Goal: Information Seeking & Learning: Learn about a topic

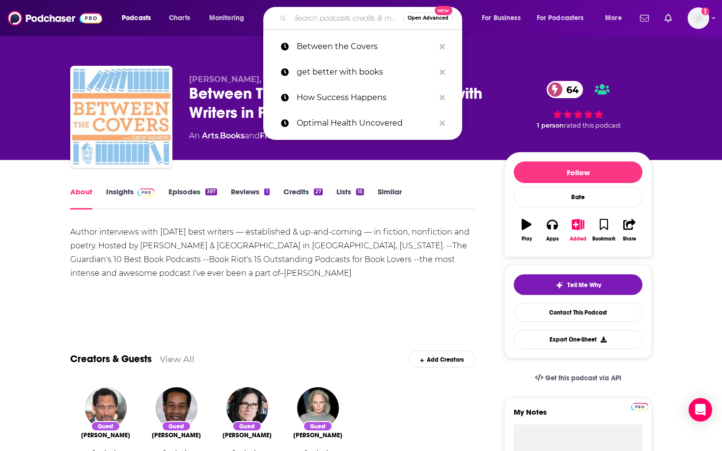
click at [363, 18] on input "Search podcasts, credits, & more..." at bounding box center [346, 18] width 113 height 16
paste input "Books and the City"
type input "Books and the City"
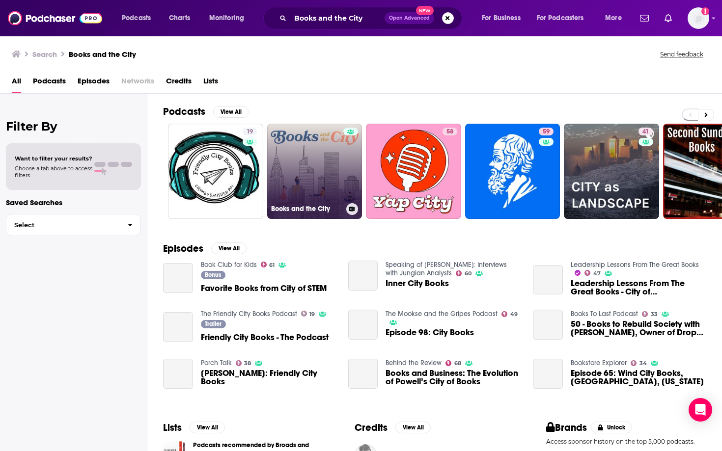
click at [309, 171] on link "Books and the City" at bounding box center [314, 171] width 95 height 95
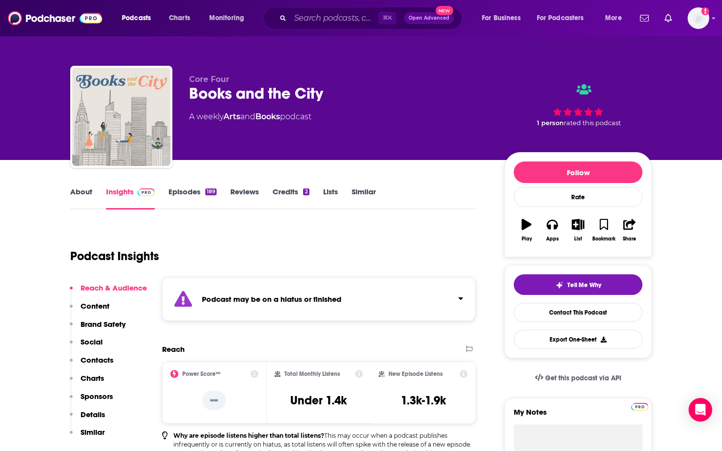
click at [328, 26] on div "⌘ K Open Advanced New" at bounding box center [362, 18] width 199 height 23
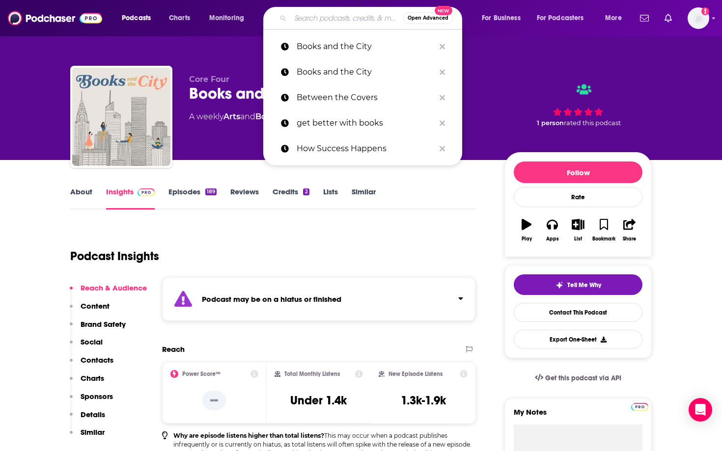
click at [329, 18] on input "Search podcasts, credits, & more..." at bounding box center [346, 18] width 113 height 16
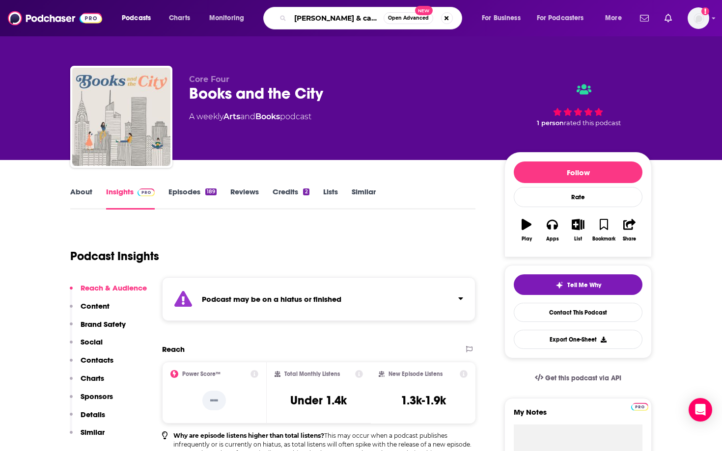
type input "[PERSON_NAME] & cariads"
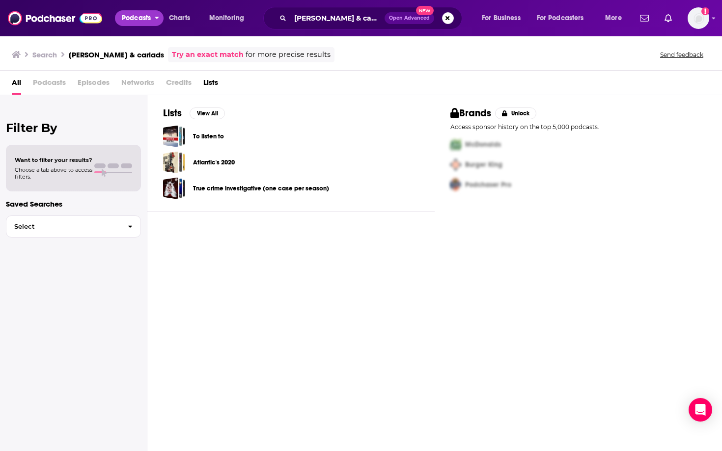
click at [154, 18] on button "Podcasts" at bounding box center [139, 18] width 49 height 16
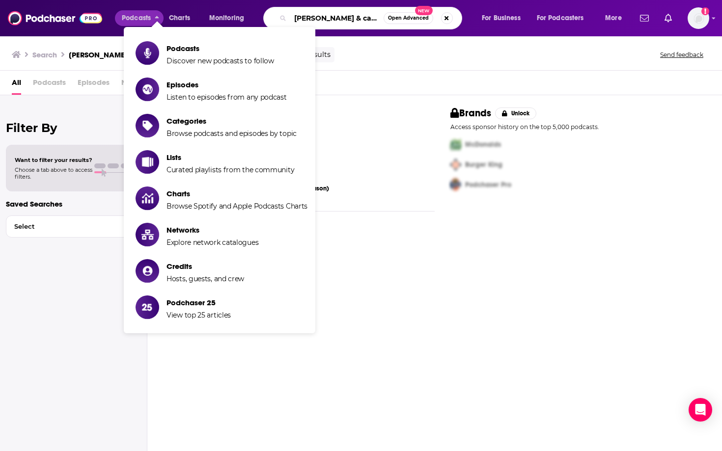
click at [369, 15] on input "[PERSON_NAME] & cariads" at bounding box center [336, 18] width 93 height 16
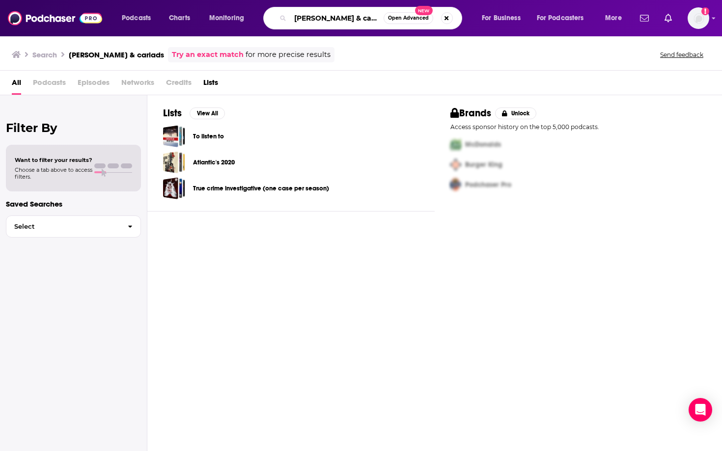
click at [343, 24] on input "[PERSON_NAME] & cariads" at bounding box center [336, 18] width 93 height 16
click at [369, 19] on input "[PERSON_NAME] & cariads" at bounding box center [336, 18] width 93 height 16
type input "\"
drag, startPoint x: 376, startPoint y: 22, endPoint x: 287, endPoint y: 21, distance: 88.9
click at [287, 21] on div "\ Open Advanced New" at bounding box center [362, 18] width 199 height 23
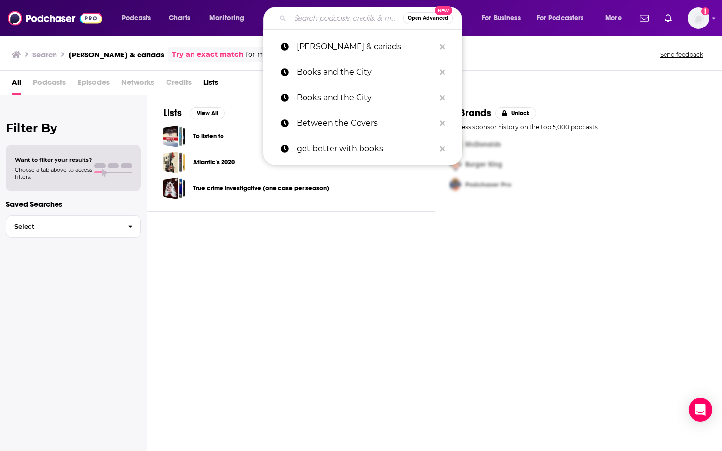
click at [355, 239] on div "Lists View All To listen to Atlantic's 2020 True crime investigative (one case …" at bounding box center [434, 274] width 574 height 358
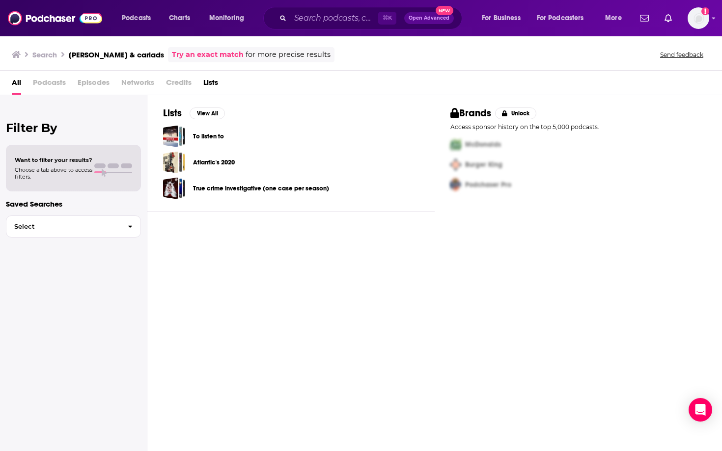
click at [252, 247] on div "Lists View All To listen to Atlantic's 2020 True crime investigative (one case …" at bounding box center [434, 274] width 574 height 358
click at [292, 23] on input "Search podcasts, credits, & more..." at bounding box center [334, 18] width 88 height 16
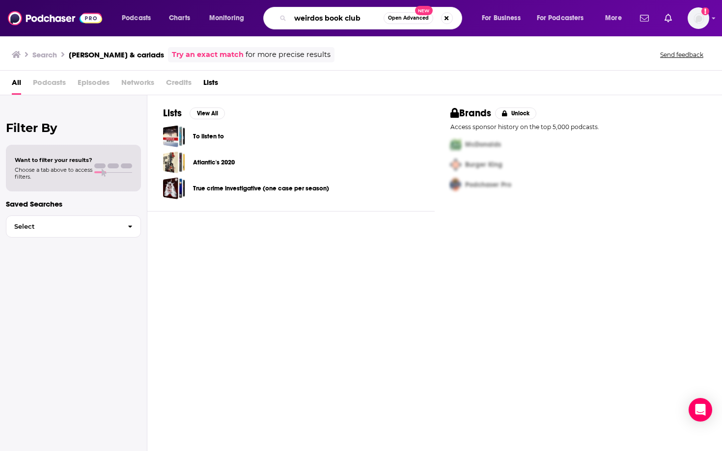
type input "weirdos book club"
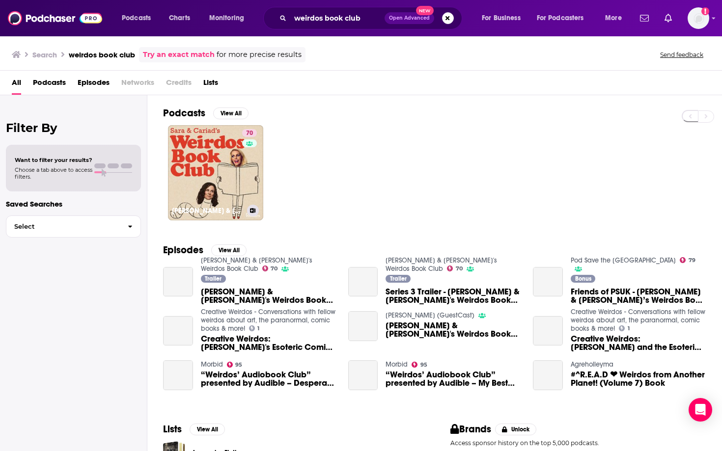
click at [212, 154] on link "70 [PERSON_NAME] & [PERSON_NAME]'s Weirdos Book Club" at bounding box center [215, 172] width 95 height 95
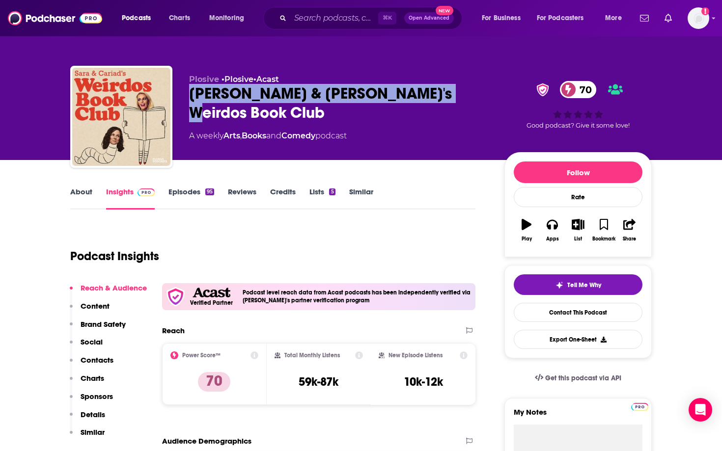
drag, startPoint x: 457, startPoint y: 85, endPoint x: 457, endPoint y: 79, distance: 6.4
click at [457, 78] on div "Plosive • Plosive • Acast [PERSON_NAME] & [PERSON_NAME]'s Weirdos Book Club 70 …" at bounding box center [339, 114] width 300 height 79
copy div "[PERSON_NAME] & [PERSON_NAME]'s Weirdos Book Club"
click at [74, 196] on link "About" at bounding box center [81, 198] width 22 height 23
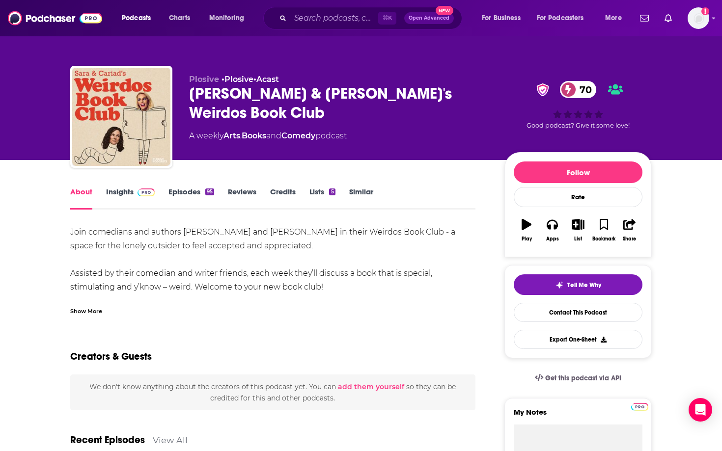
click at [119, 193] on link "Insights" at bounding box center [130, 198] width 49 height 23
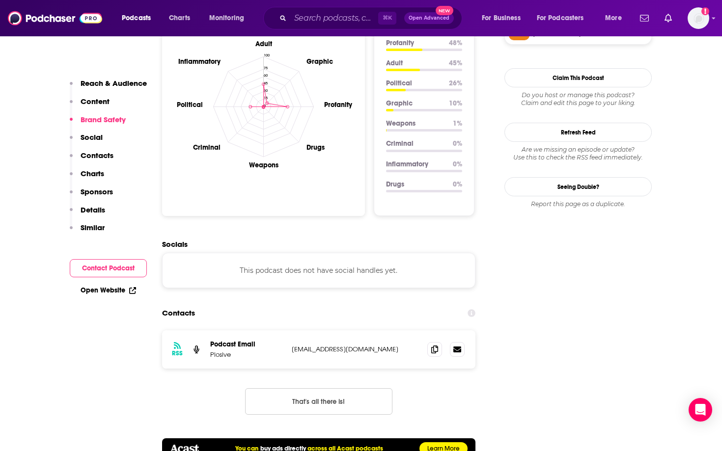
scroll to position [966, 0]
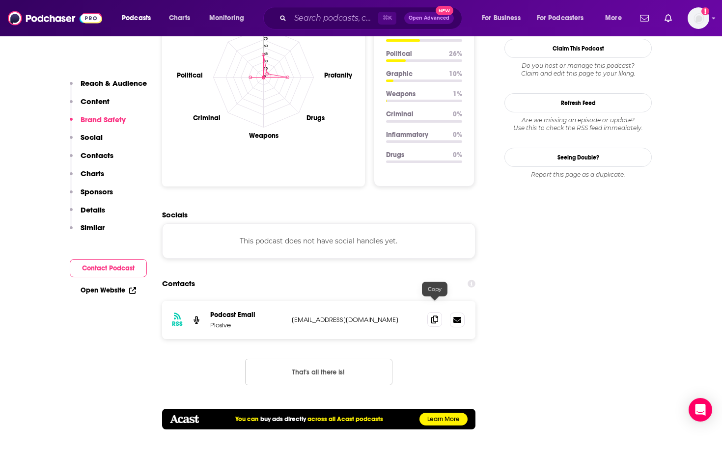
click at [438, 312] on span at bounding box center [434, 319] width 15 height 15
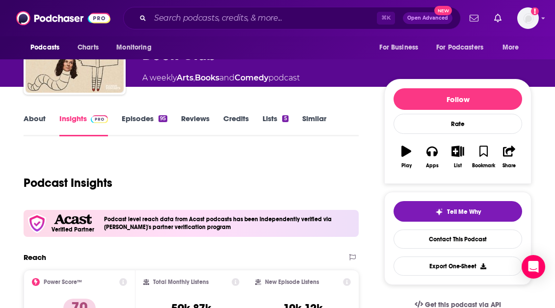
scroll to position [0, 0]
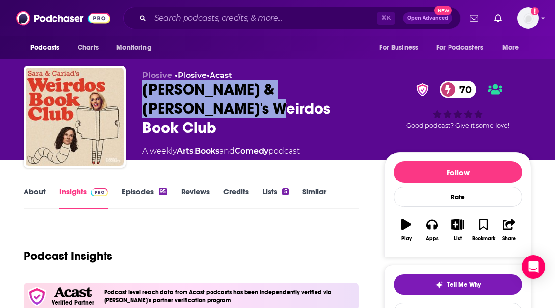
drag, startPoint x: 190, startPoint y: 118, endPoint x: 138, endPoint y: 94, distance: 56.7
click at [138, 94] on div "Plosive • Plosive • Acast [PERSON_NAME] & [PERSON_NAME]'s Weirdos Book Club 70 …" at bounding box center [278, 119] width 508 height 106
copy h2 "[PERSON_NAME] & [PERSON_NAME]'s Weirdos Book Club"
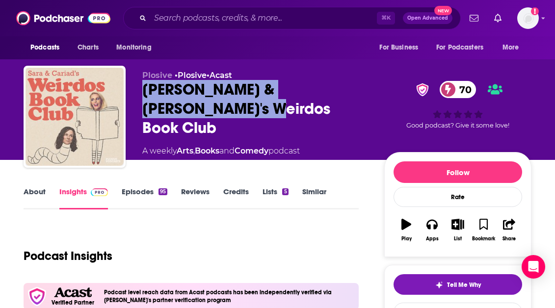
click at [112, 159] on img "Sara & Cariad's Weirdos Book Club" at bounding box center [75, 117] width 98 height 98
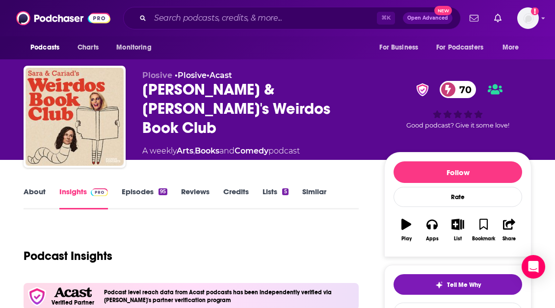
click at [275, 232] on div "Podcast Insights" at bounding box center [187, 250] width 327 height 50
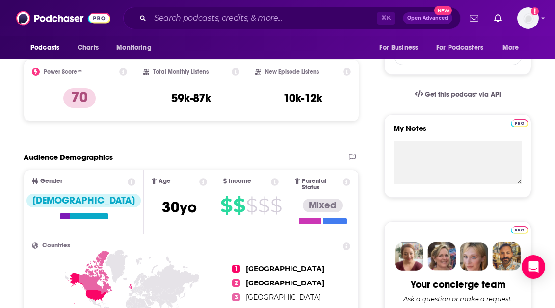
scroll to position [462, 0]
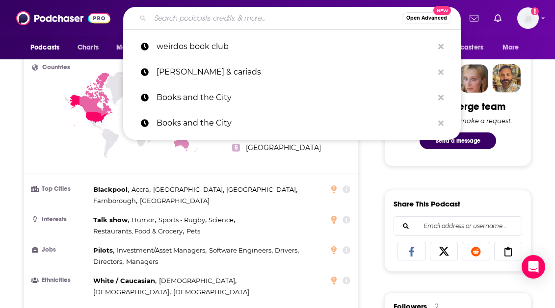
click at [224, 20] on input "Search podcasts, credits, & more..." at bounding box center [276, 18] width 252 height 16
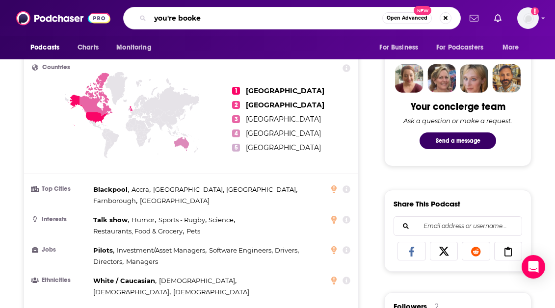
type input "you're booked"
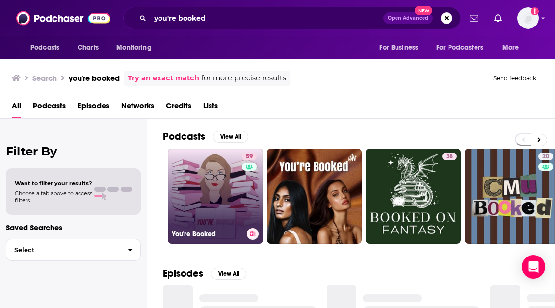
click at [214, 205] on link "59 You're Booked" at bounding box center [215, 196] width 95 height 95
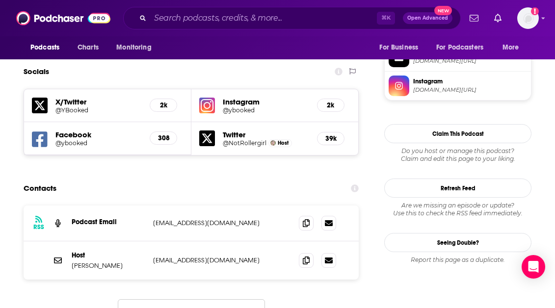
scroll to position [977, 0]
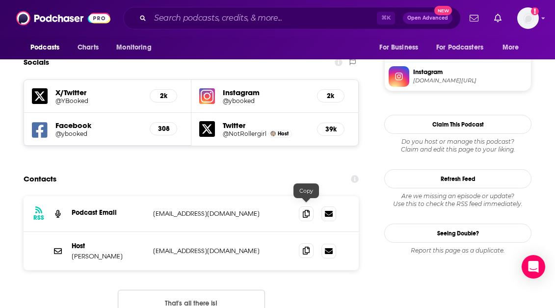
click at [304, 247] on icon at bounding box center [306, 251] width 7 height 8
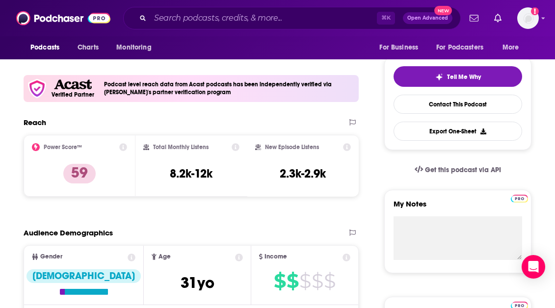
scroll to position [0, 0]
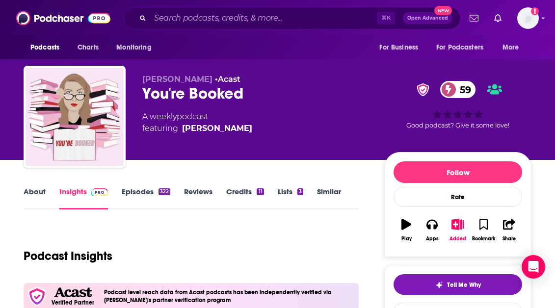
click at [41, 195] on link "About" at bounding box center [35, 198] width 22 height 23
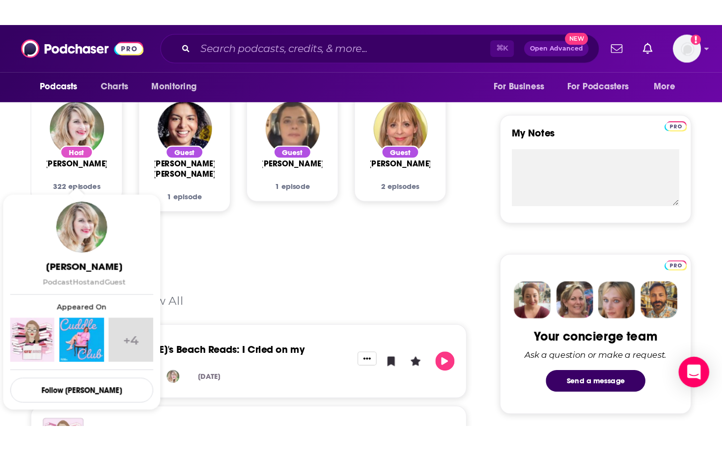
scroll to position [327, 0]
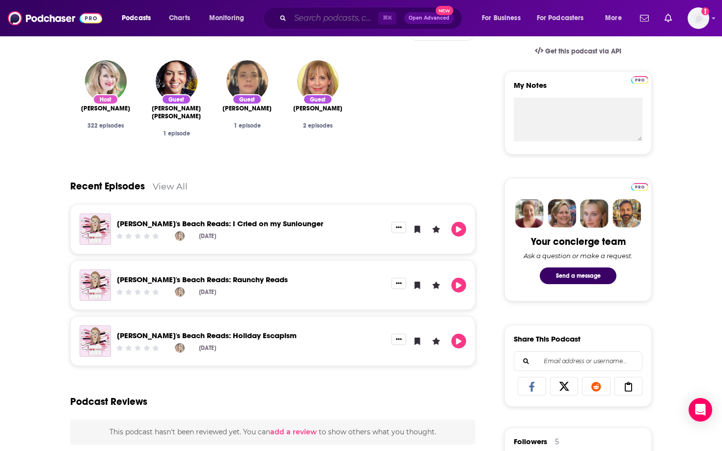
click at [291, 18] on input "Search podcasts, credits, & more..." at bounding box center [334, 18] width 88 height 16
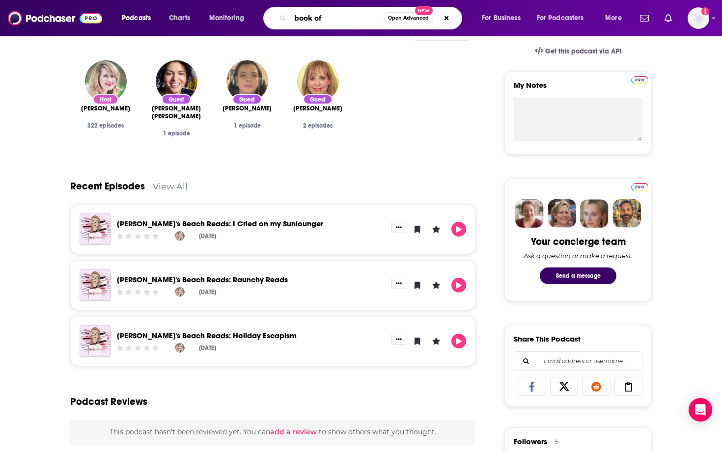
type input "book off"
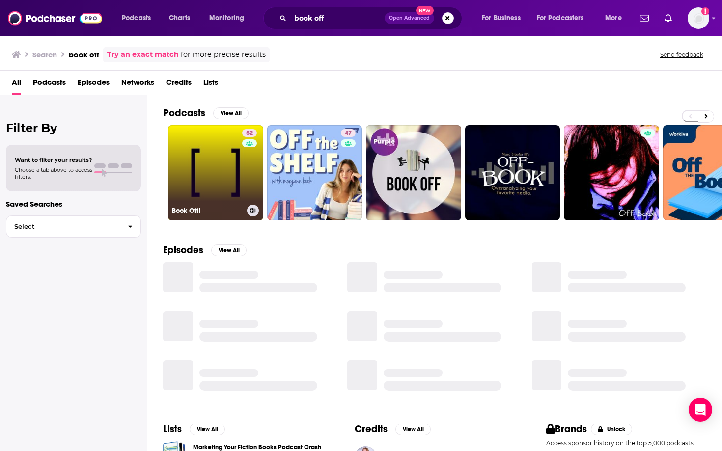
click at [210, 157] on link "52 Book Off!" at bounding box center [215, 172] width 95 height 95
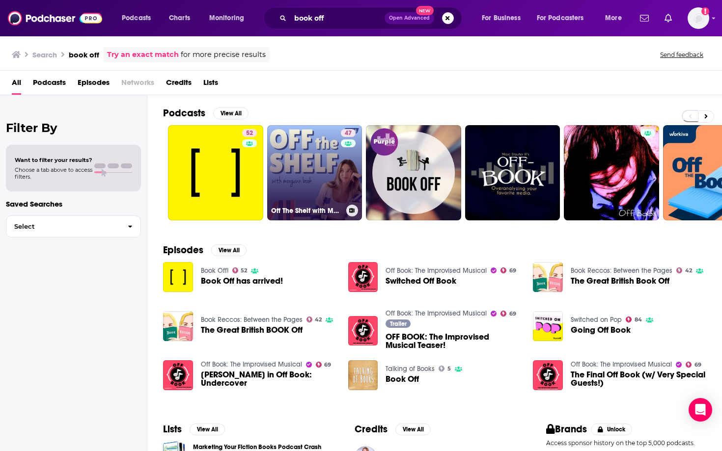
click at [269, 174] on link "47 Off The Shelf with Morgann Book" at bounding box center [314, 172] width 95 height 95
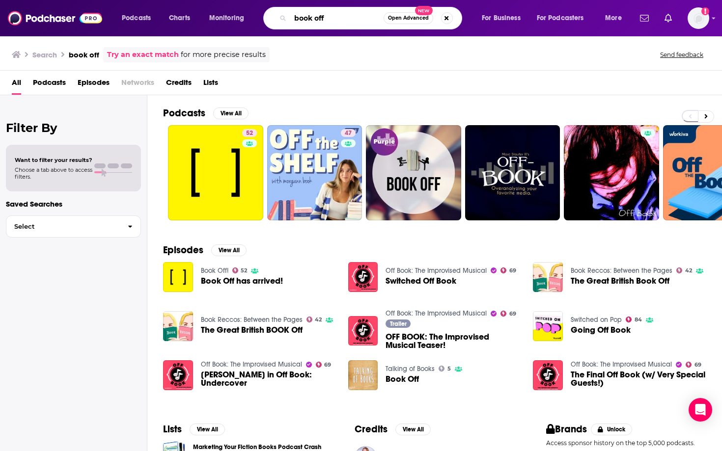
click at [346, 24] on input "book off" at bounding box center [336, 18] width 93 height 16
type input "book talk etc."
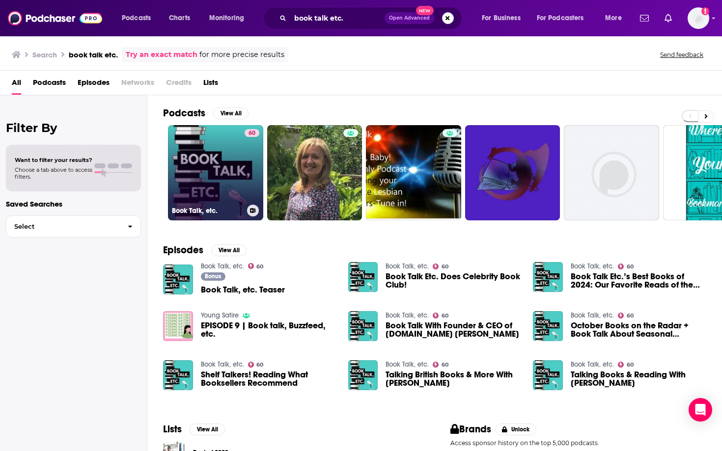
click at [240, 182] on link "60 Book Talk, etc." at bounding box center [215, 172] width 95 height 95
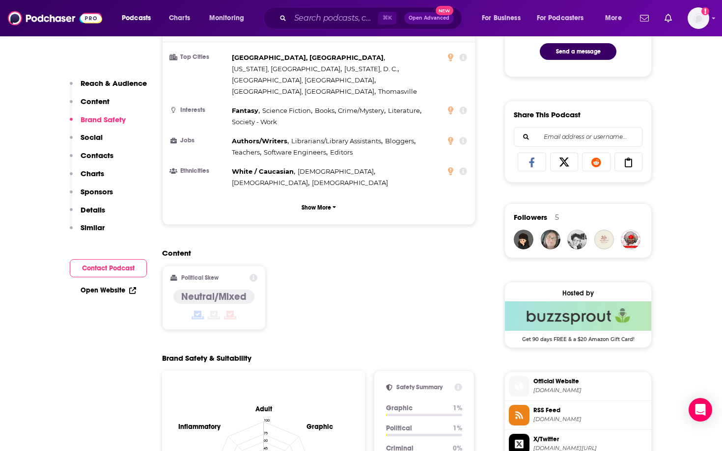
scroll to position [906, 0]
